Goal: Information Seeking & Learning: Check status

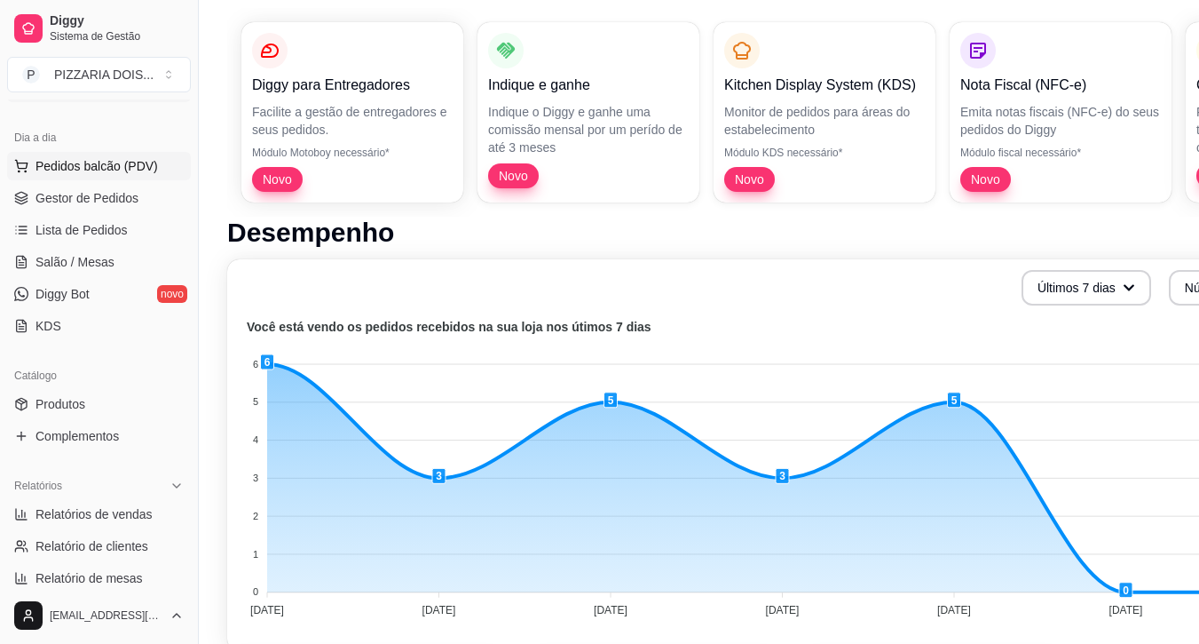
scroll to position [355, 0]
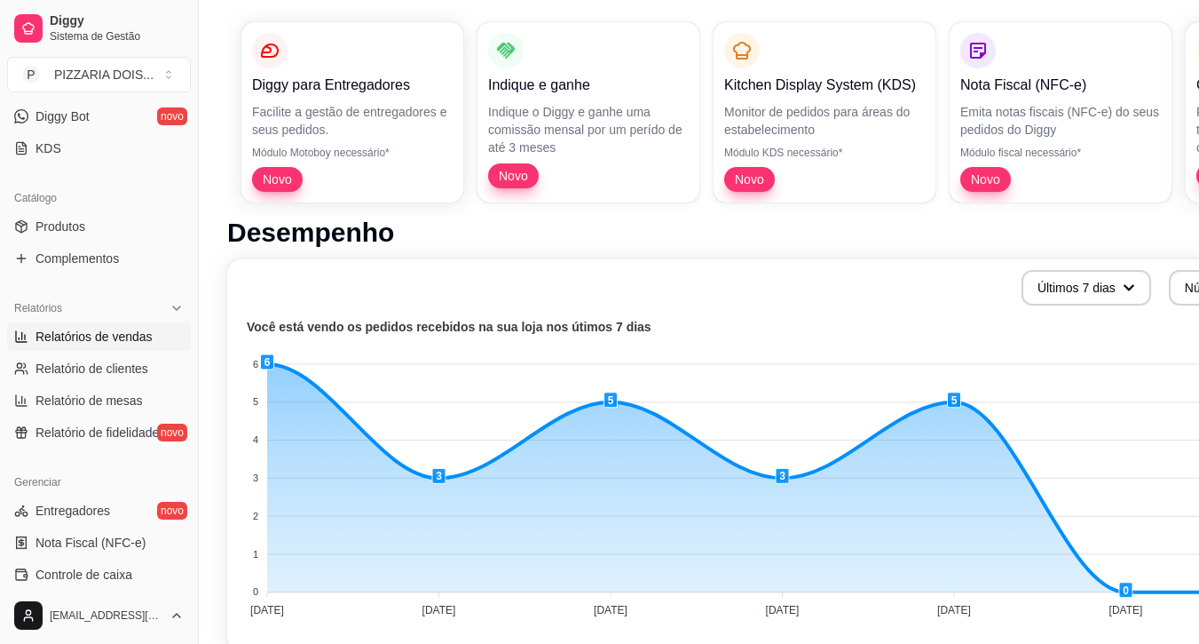
click at [118, 345] on span "Relatórios de vendas" at bounding box center [94, 337] width 117 height 18
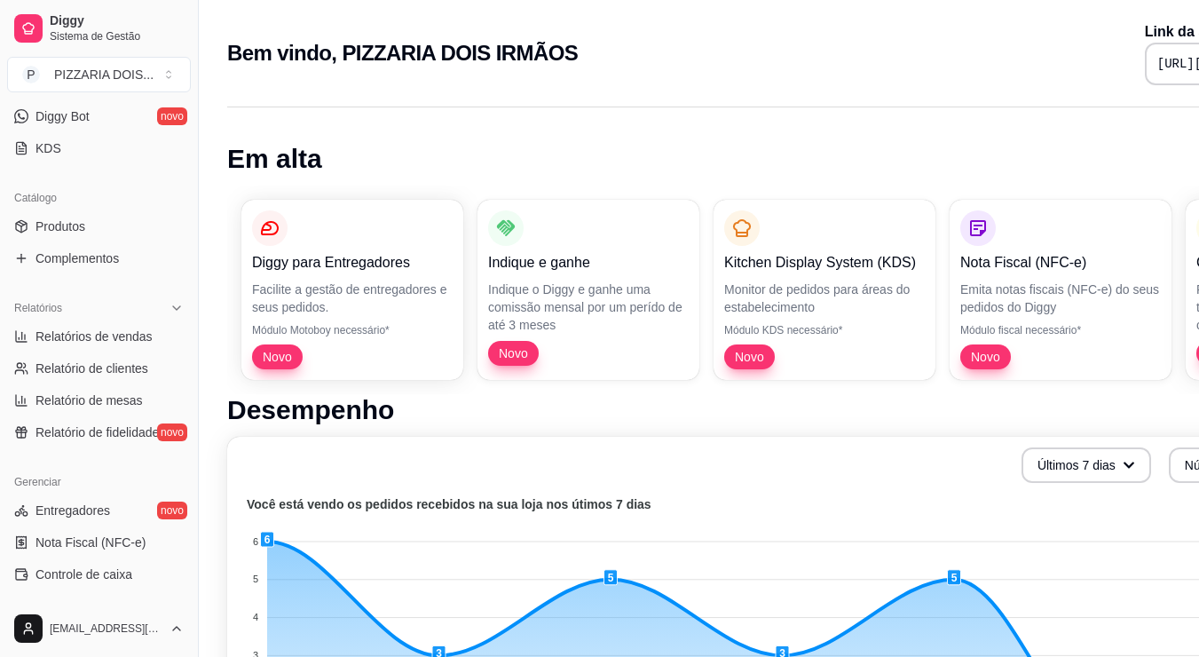
select select "ALL"
select select "0"
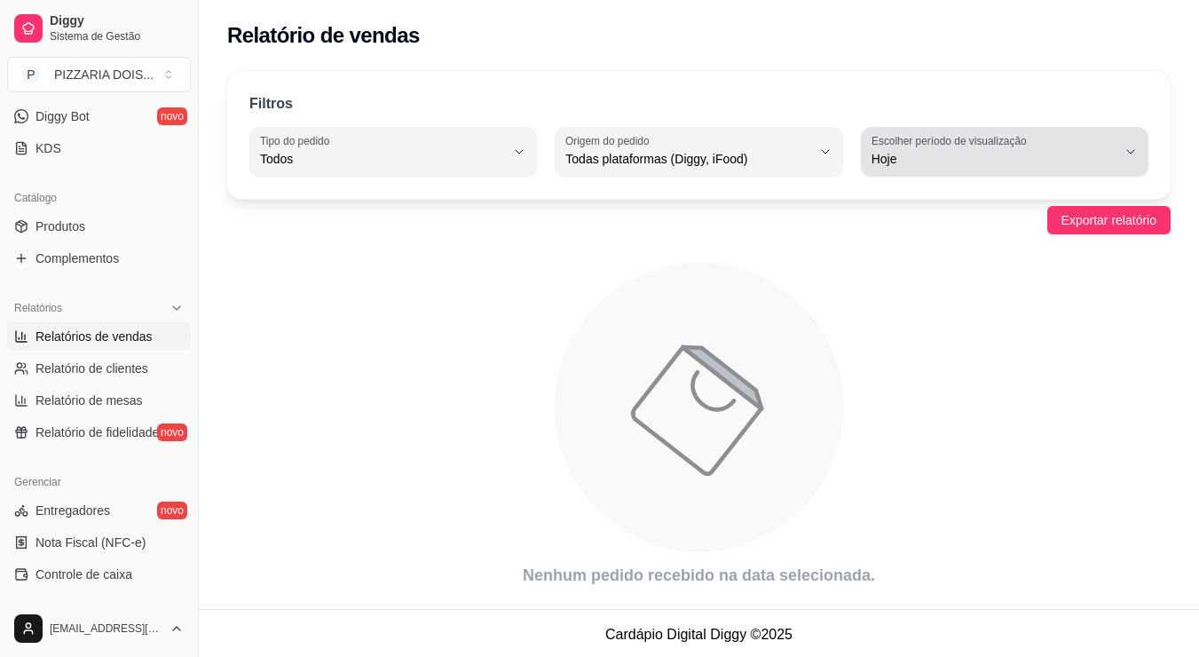
click at [1015, 168] on span "Hoje" at bounding box center [994, 159] width 245 height 18
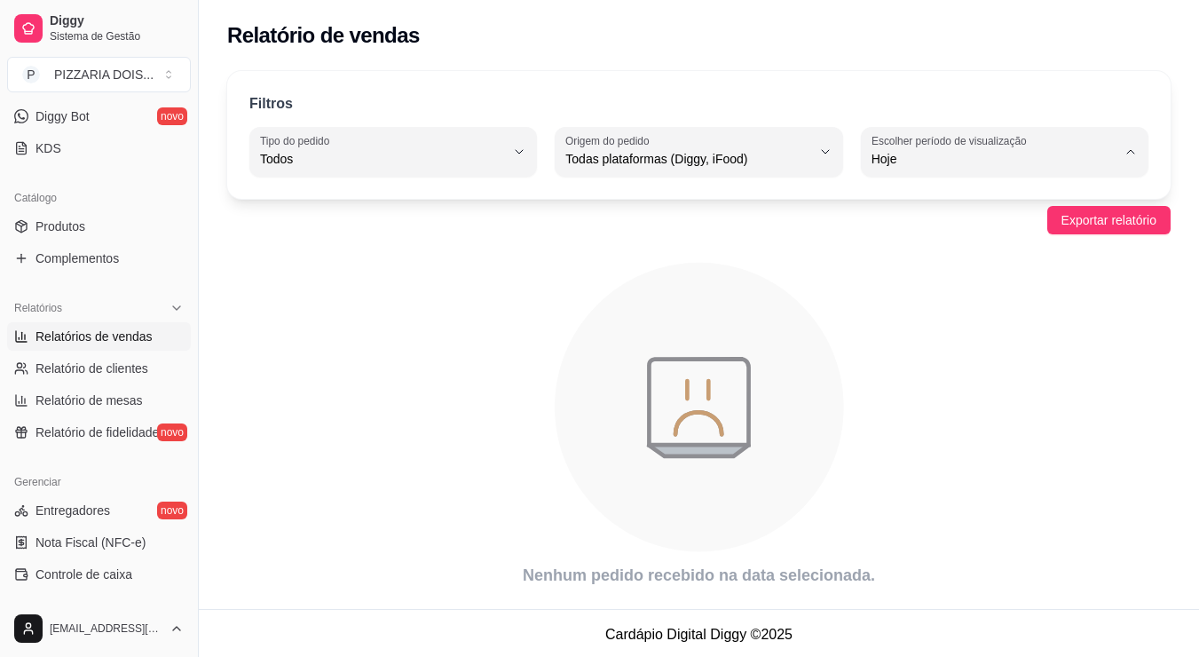
click at [982, 312] on span "7 dias" at bounding box center [997, 303] width 205 height 17
type input "7"
select select "7"
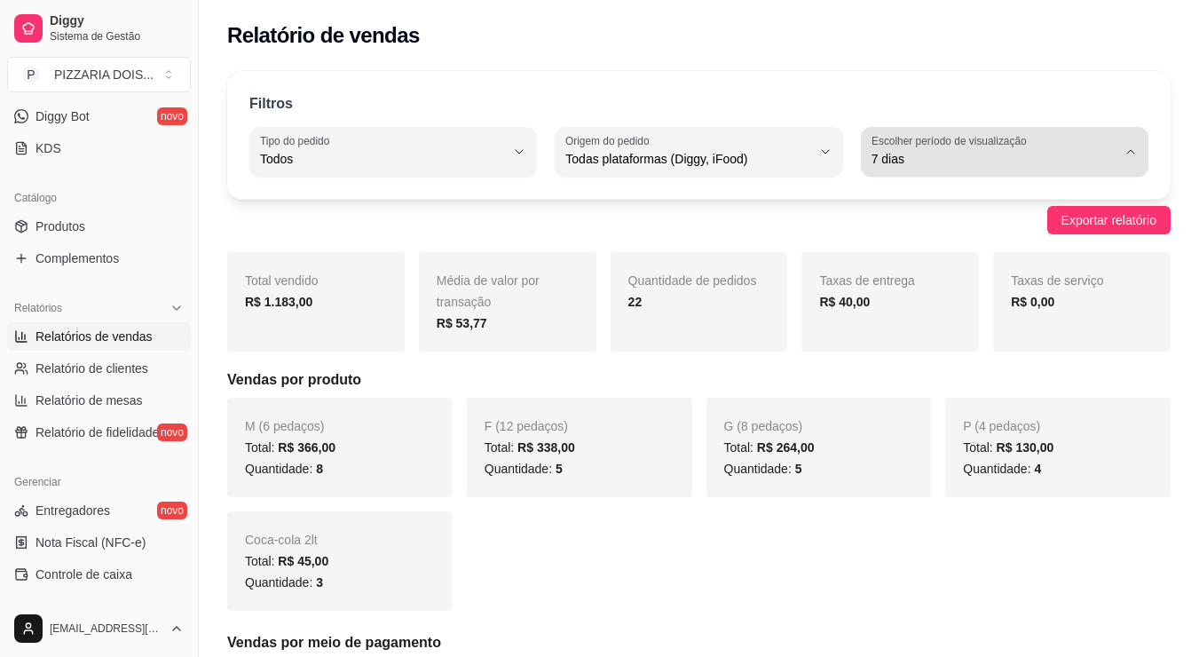
click at [1003, 168] on span "7 dias" at bounding box center [994, 159] width 245 height 18
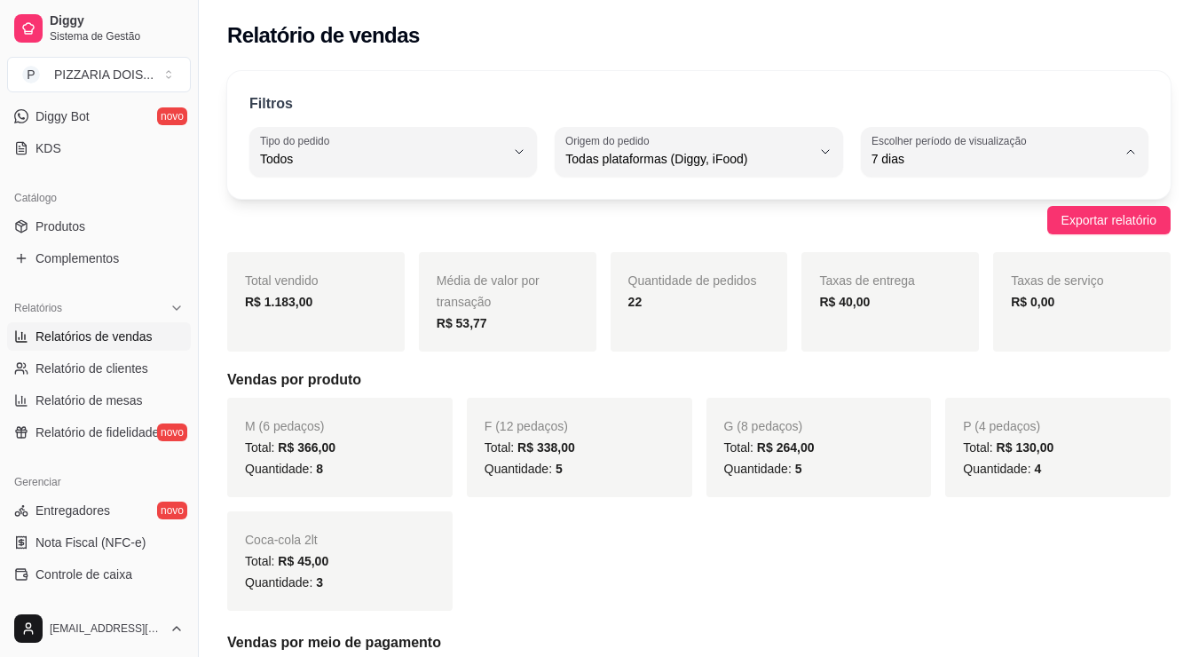
click at [964, 346] on li "15 dias" at bounding box center [1007, 333] width 236 height 28
type input "15"
select select "15"
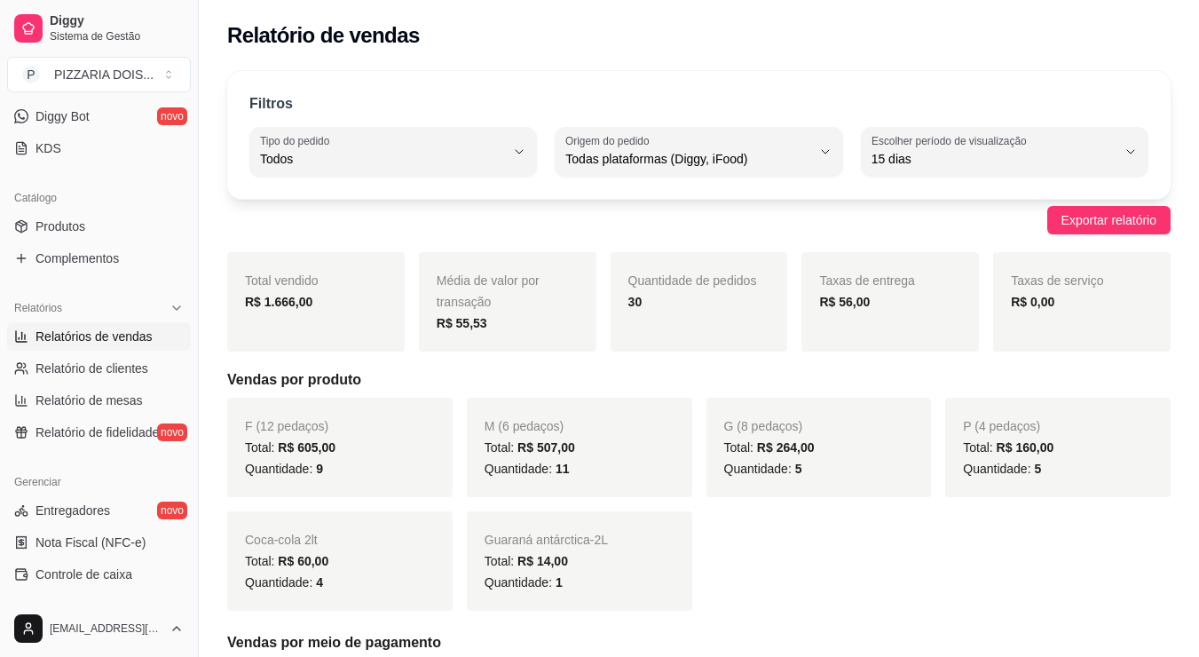
click at [678, 98] on div "Filtros ALL Tipo do pedido Todos Entrega Retirada Mesa Consumo local Tipo do pe…" at bounding box center [699, 135] width 944 height 128
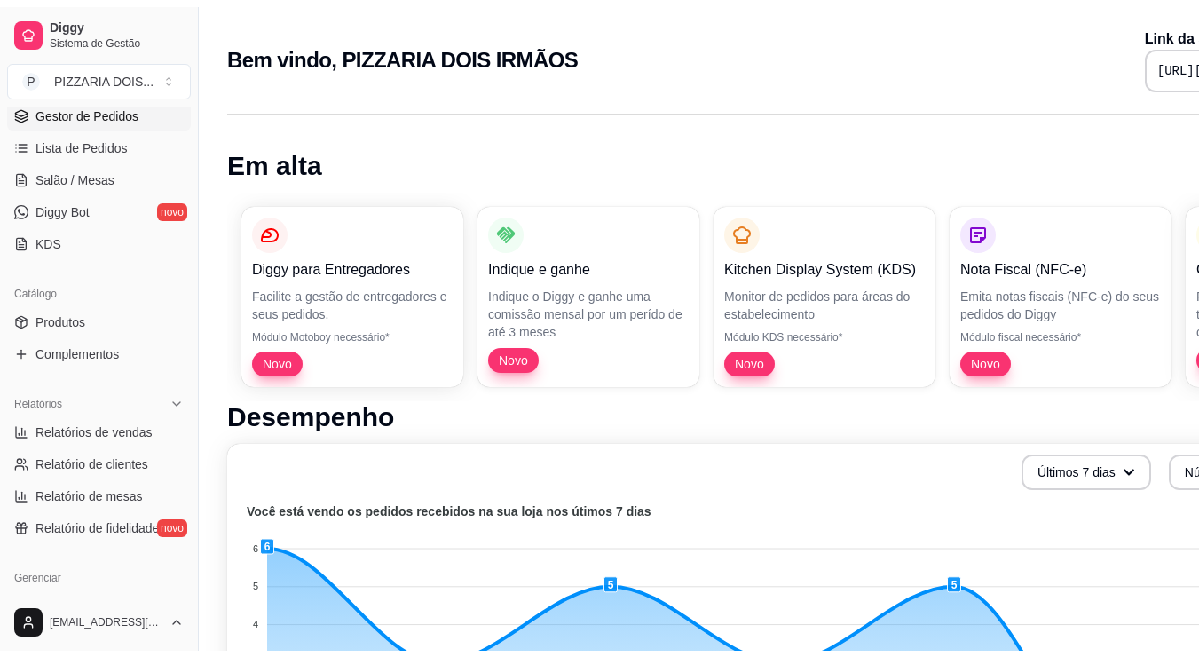
scroll to position [355, 0]
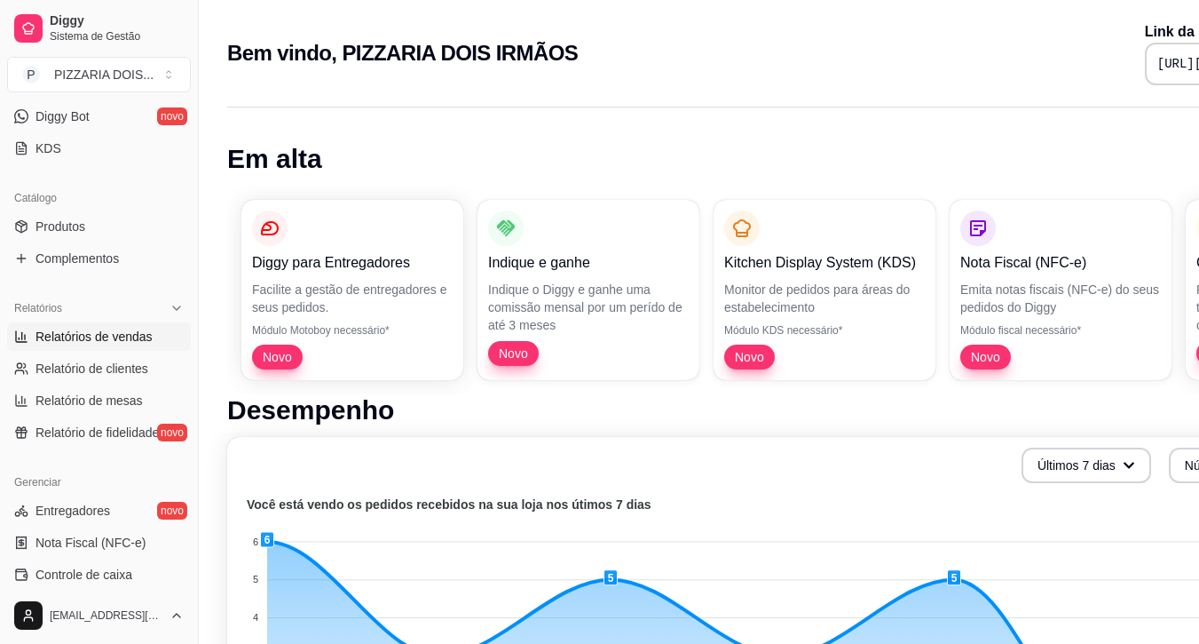
click at [153, 345] on span "Relatórios de vendas" at bounding box center [94, 337] width 117 height 18
select select "ALL"
select select "0"
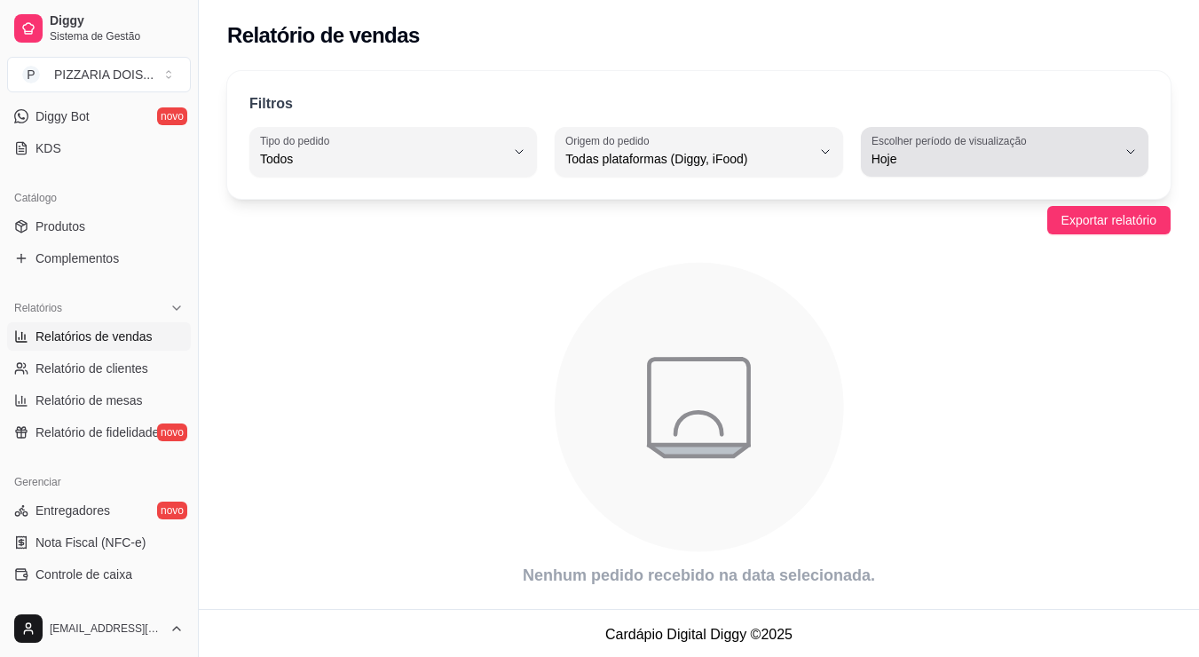
click at [984, 168] on span "Hoje" at bounding box center [994, 159] width 245 height 18
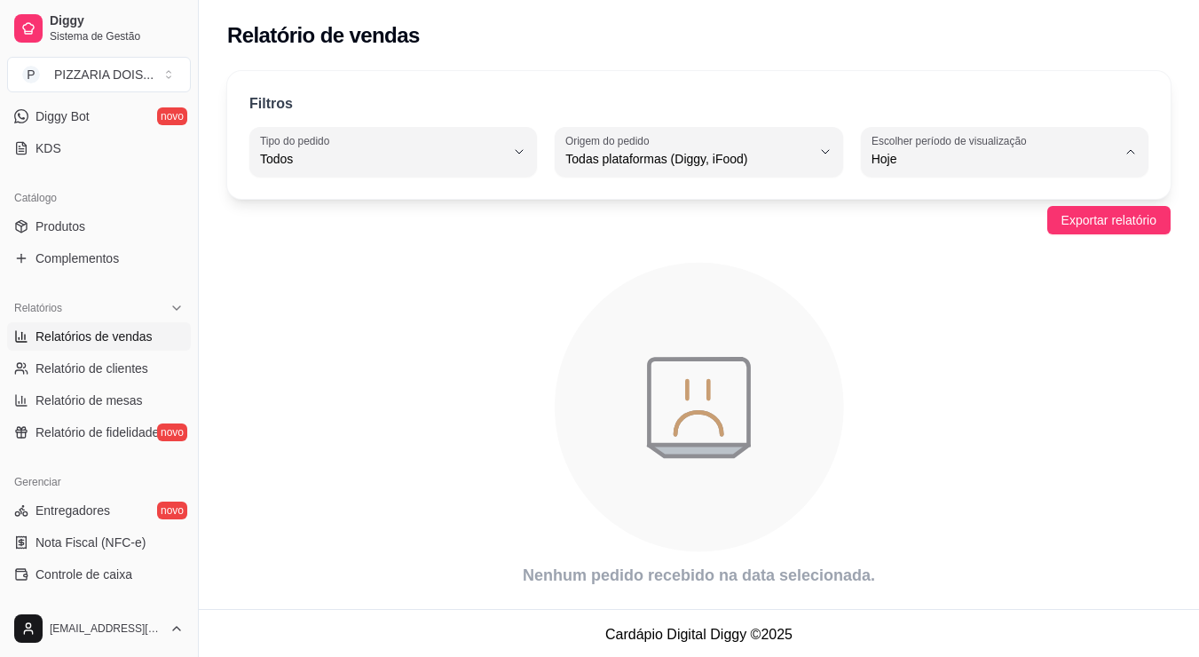
click at [959, 346] on li "15 dias" at bounding box center [1007, 333] width 236 height 28
type input "15"
select select "15"
